Goal: Transaction & Acquisition: Purchase product/service

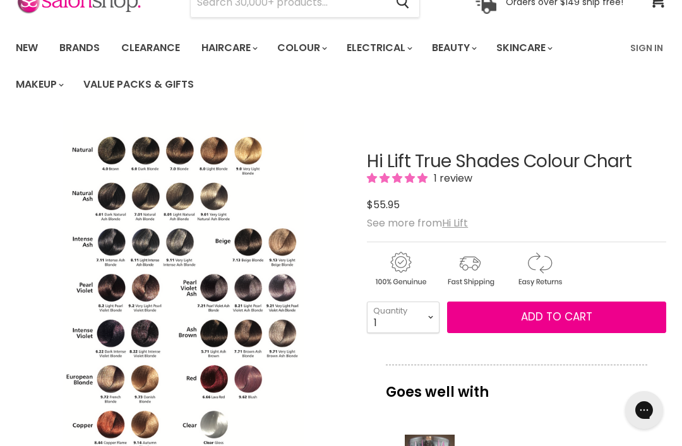
click at [122, 326] on img "Hi Lift True Shades Colour Chart image. Click or Scroll to Zoom." at bounding box center [136, 288] width 240 height 334
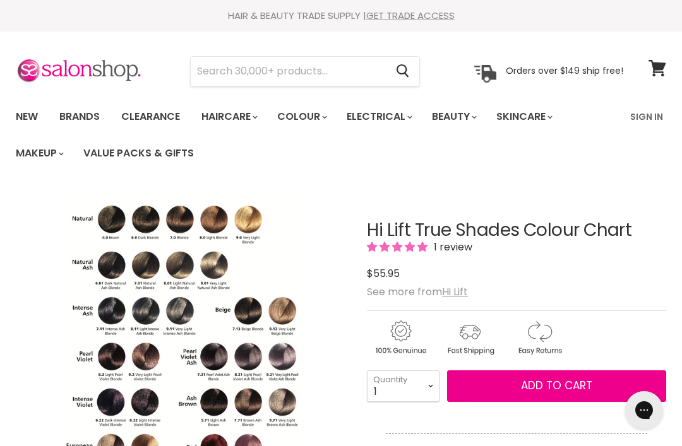
click at [659, 64] on span at bounding box center [665, 61] width 14 height 14
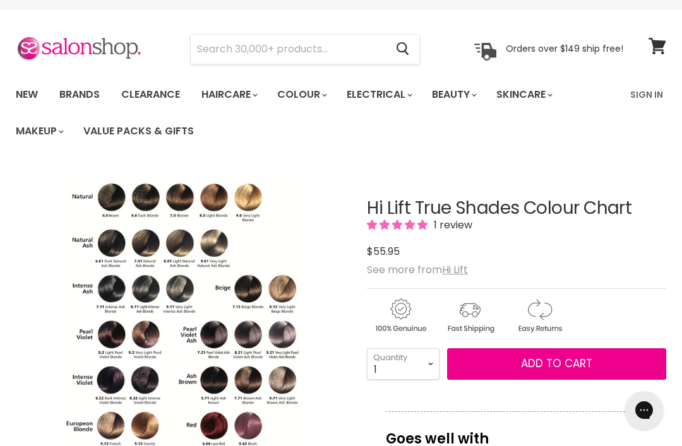
click at [196, 338] on img "Hi Lift True Shades Colour Chart image. Click or Scroll to Zoom." at bounding box center [136, 334] width 240 height 334
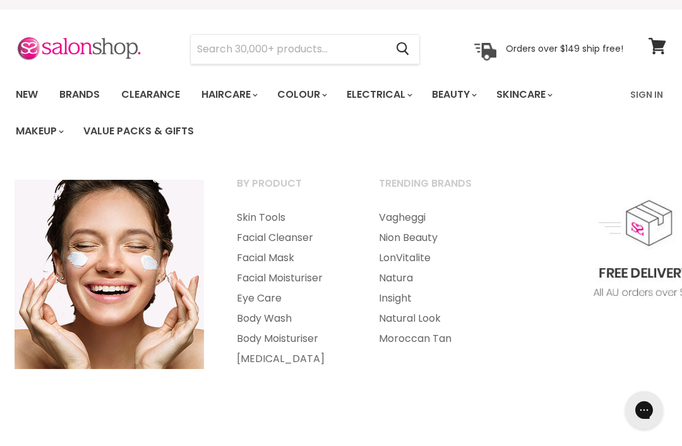
click at [611, 21] on section "Menu Cancel" at bounding box center [341, 42] width 682 height 67
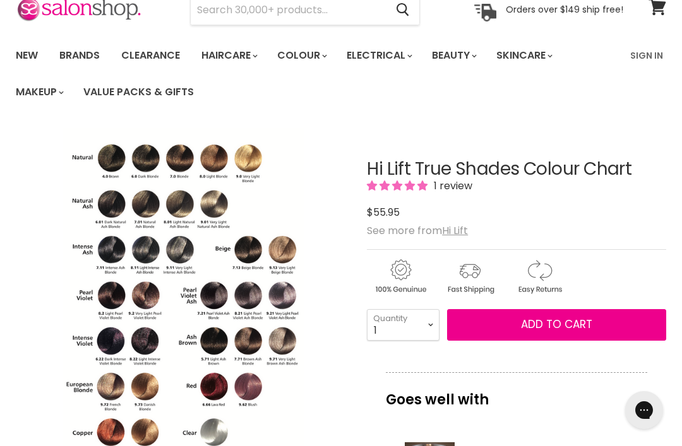
scroll to position [63, 0]
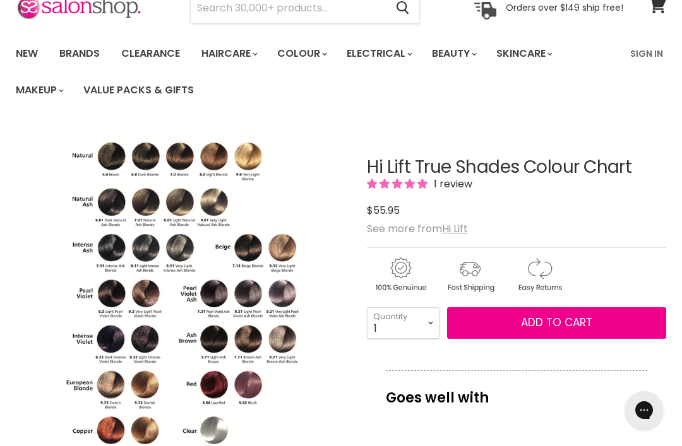
click at [200, 314] on img "Hi Lift True Shades Colour Chart image. Click or Scroll to Zoom." at bounding box center [136, 293] width 240 height 334
click at [184, 244] on img "Hi Lift True Shades Colour Chart image. Click or Scroll to Zoom." at bounding box center [136, 293] width 240 height 334
click at [196, 334] on img "Hi Lift True Shades Colour Chart image. Click or Scroll to Zoom." at bounding box center [86, 343] width 479 height 670
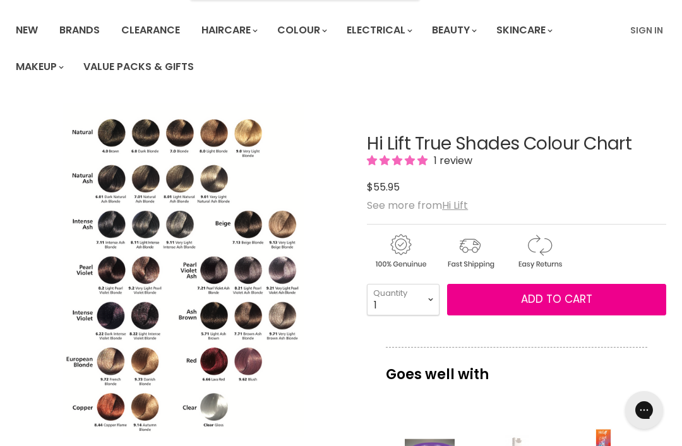
scroll to position [85, 0]
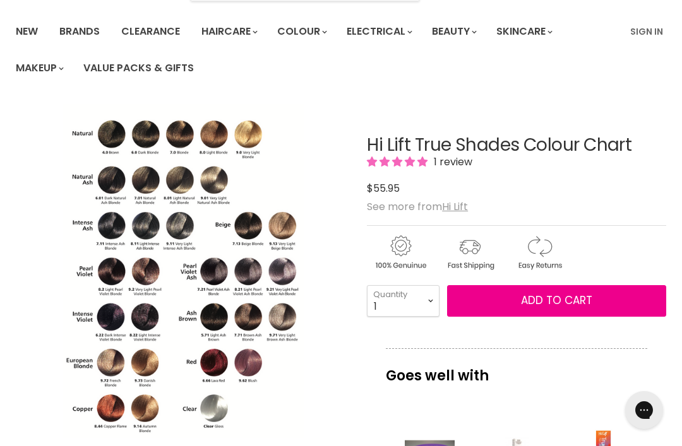
click at [343, 259] on div "Click or scroll to zoom Tap or pinch to zoom" at bounding box center [183, 271] width 334 height 334
click at [265, 313] on img "Hi Lift True Shades Colour Chart image. Click or Scroll to Zoom." at bounding box center [183, 271] width 240 height 334
click at [322, 287] on div "Click or scroll to zoom Tap or pinch to zoom" at bounding box center [183, 271] width 334 height 334
click at [223, 146] on img "Hi Lift True Shades Colour Chart image. Click or Scroll to Zoom." at bounding box center [183, 271] width 240 height 334
click at [589, 81] on ul "New Brands Clearance Haircare" at bounding box center [314, 49] width 616 height 73
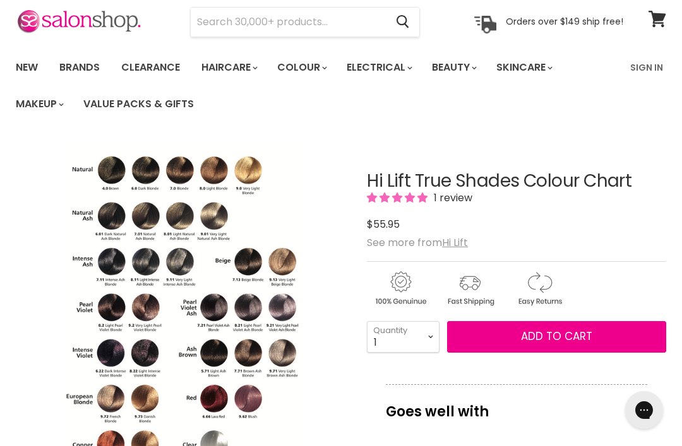
scroll to position [0, 0]
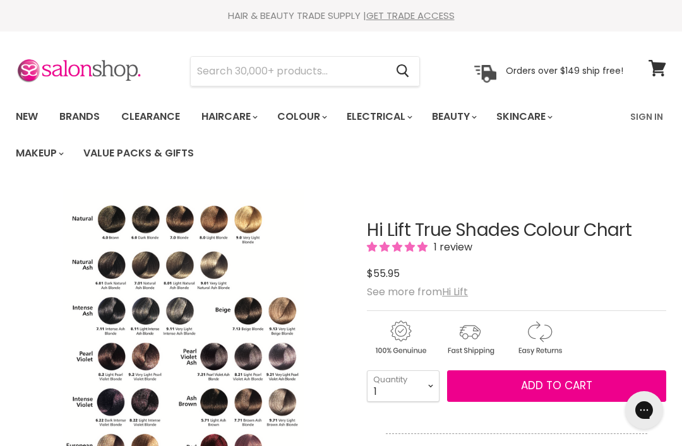
click at [305, 71] on input "Search" at bounding box center [288, 71] width 195 height 29
click at [34, 118] on link "New" at bounding box center [26, 116] width 41 height 27
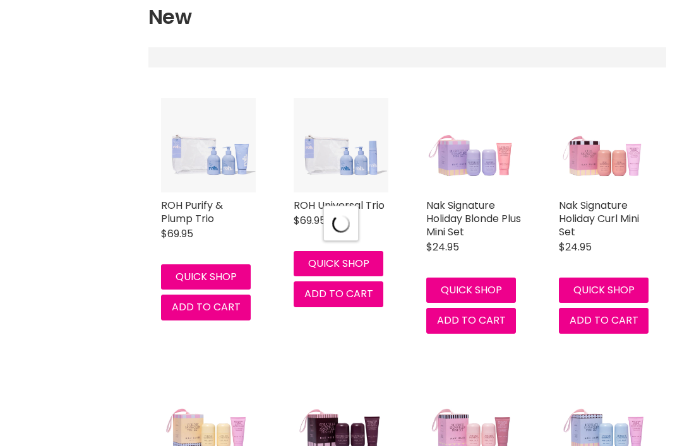
select select "created-descending"
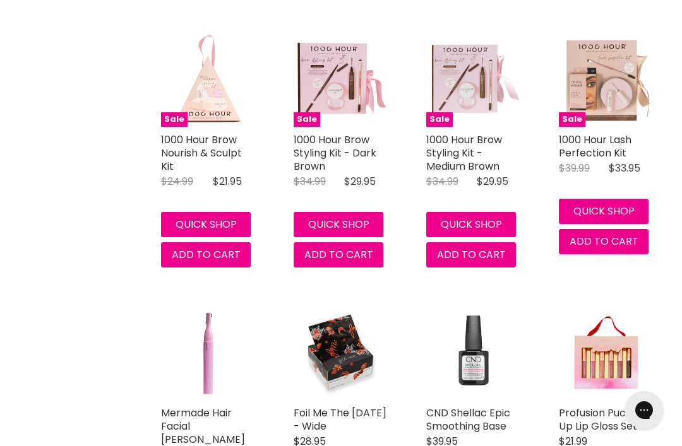
scroll to position [1985, 0]
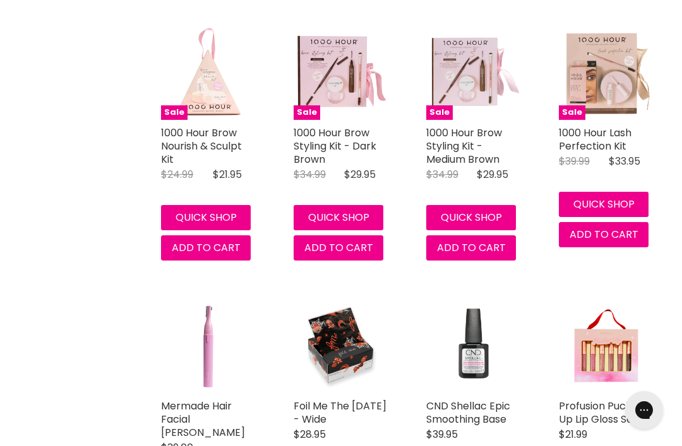
click at [225, 93] on img "Main content" at bounding box center [208, 72] width 95 height 95
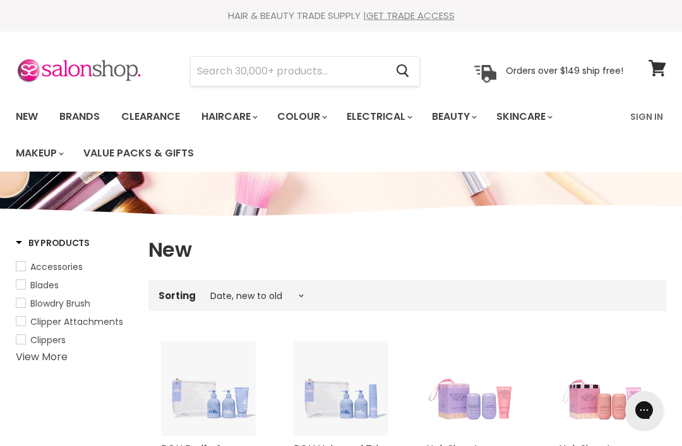
click at [328, 76] on input "Search" at bounding box center [288, 71] width 195 height 29
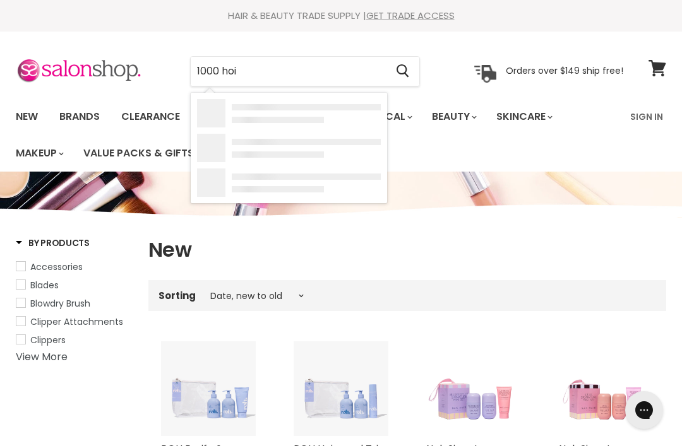
type input "1000 hoir"
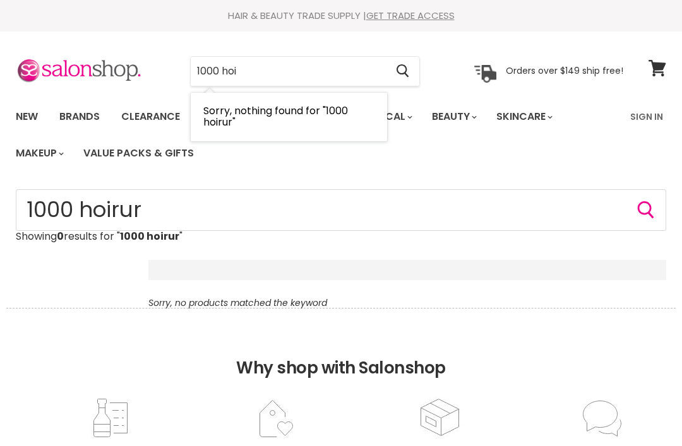
type input "1000 ho"
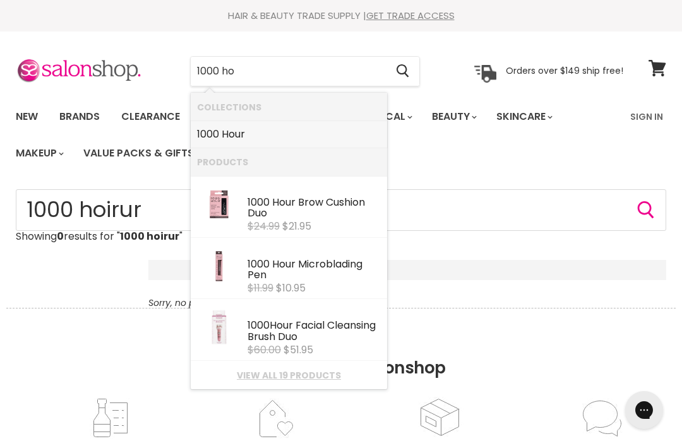
click at [299, 132] on link "1000 Ho ur" at bounding box center [289, 134] width 184 height 20
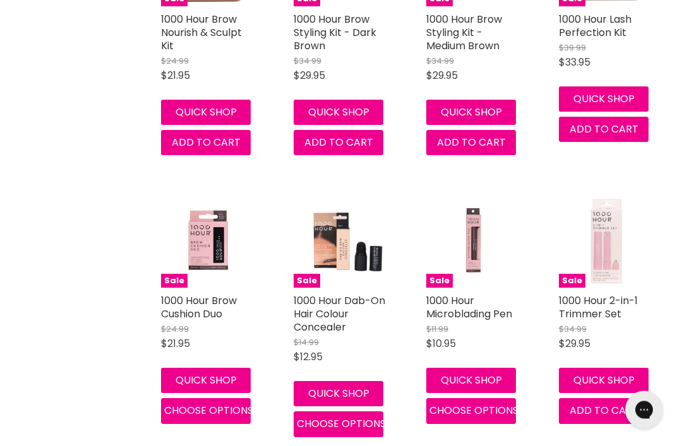
scroll to position [532, 0]
click at [470, 298] on link "1000 Hour Microblading Pen" at bounding box center [469, 307] width 86 height 28
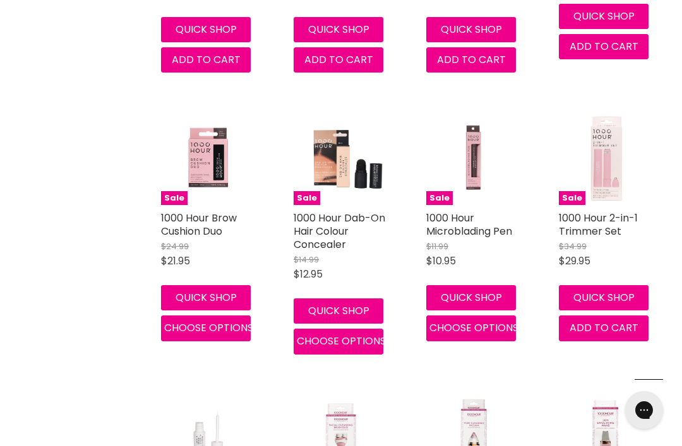
click at [468, 227] on link "1000 Hour Microblading Pen" at bounding box center [469, 225] width 86 height 28
click at [600, 213] on link "1000 Hour 2-in-1 Trimmer Set" at bounding box center [597, 225] width 79 height 28
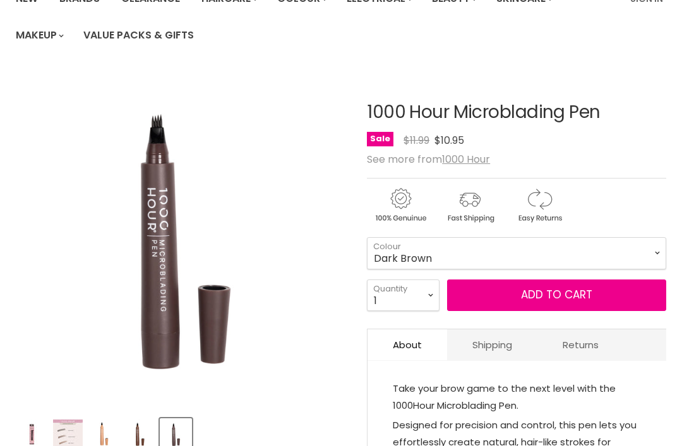
scroll to position [118, 0]
click at [610, 249] on select "Dark Brown Medium Brown Light Brown" at bounding box center [516, 253] width 299 height 32
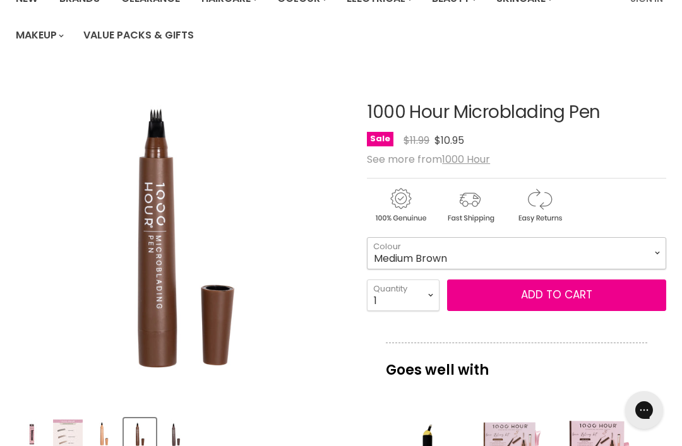
click at [588, 250] on select "Dark Brown Medium Brown Light Brown" at bounding box center [516, 253] width 299 height 32
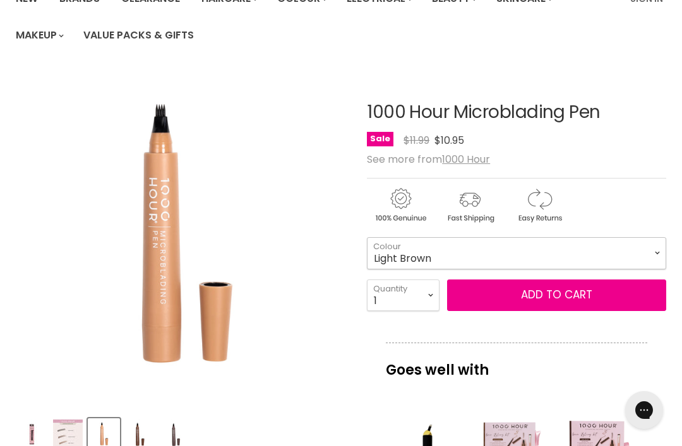
click at [567, 252] on select "Dark Brown Medium Brown Light Brown" at bounding box center [516, 253] width 299 height 32
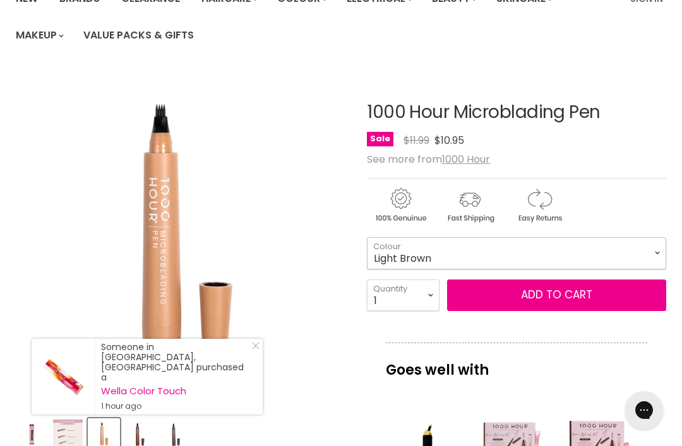
select select "Dark Brown"
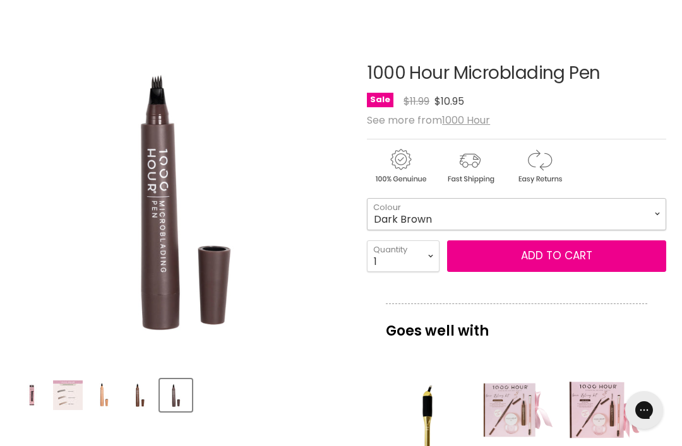
scroll to position [159, 0]
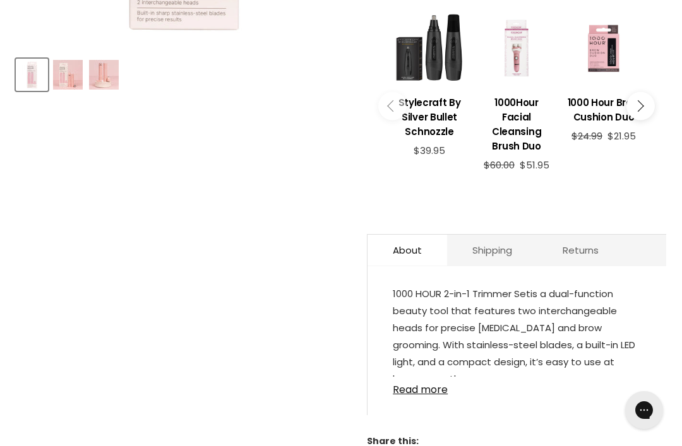
scroll to position [496, 0]
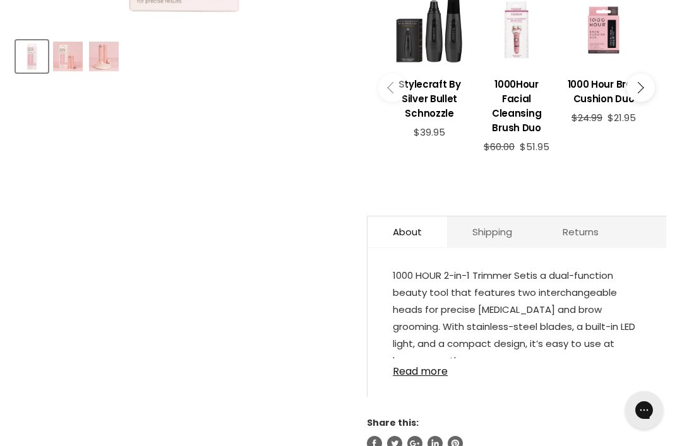
click at [436, 359] on link "Read more" at bounding box center [517, 367] width 248 height 19
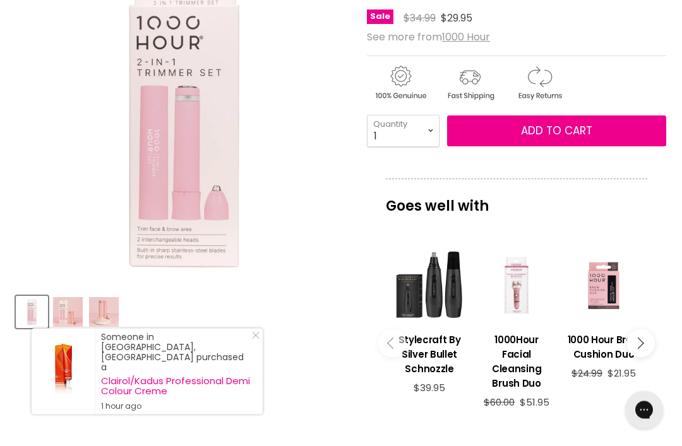
scroll to position [240, 0]
click at [68, 309] on img "Product thumbnails" at bounding box center [68, 312] width 30 height 30
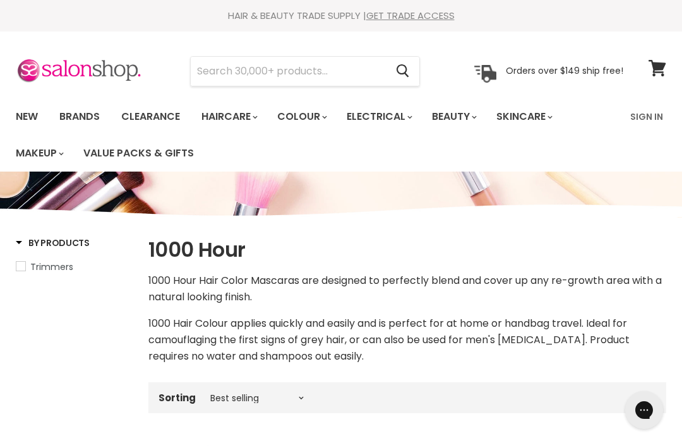
click at [644, 121] on link "Sign In" at bounding box center [646, 116] width 48 height 27
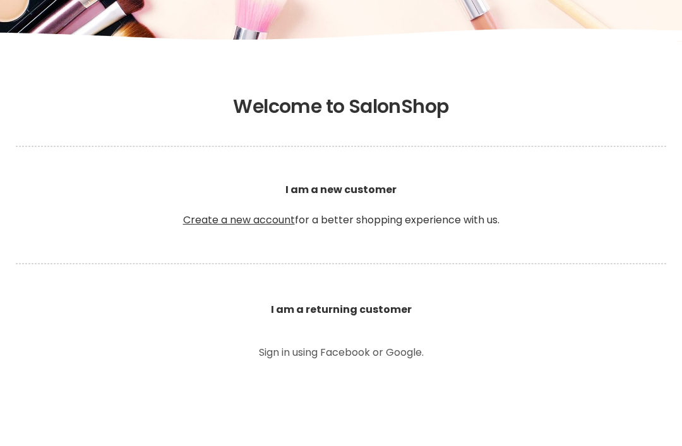
scroll to position [190, 0]
